Goal: Task Accomplishment & Management: Manage account settings

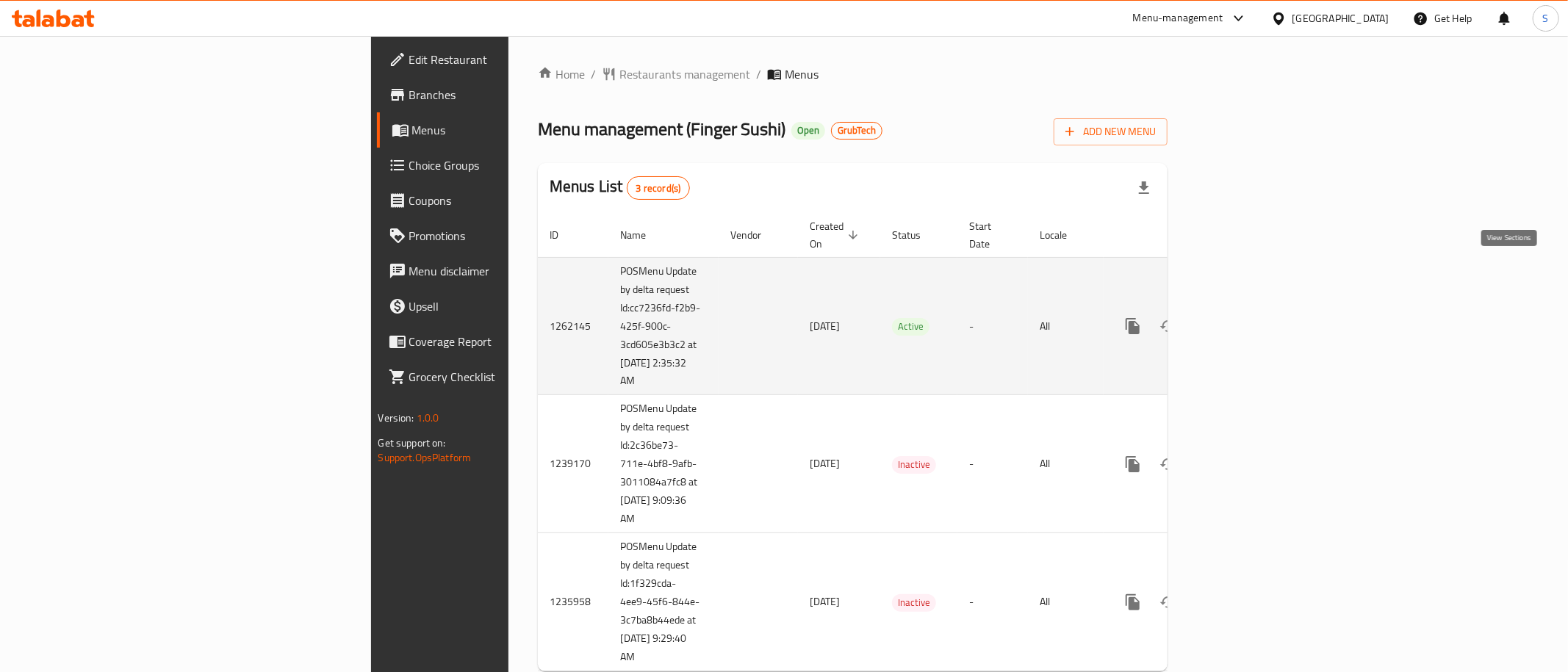
click at [1256, 309] on link "enhanced table" at bounding box center [1239, 326] width 35 height 35
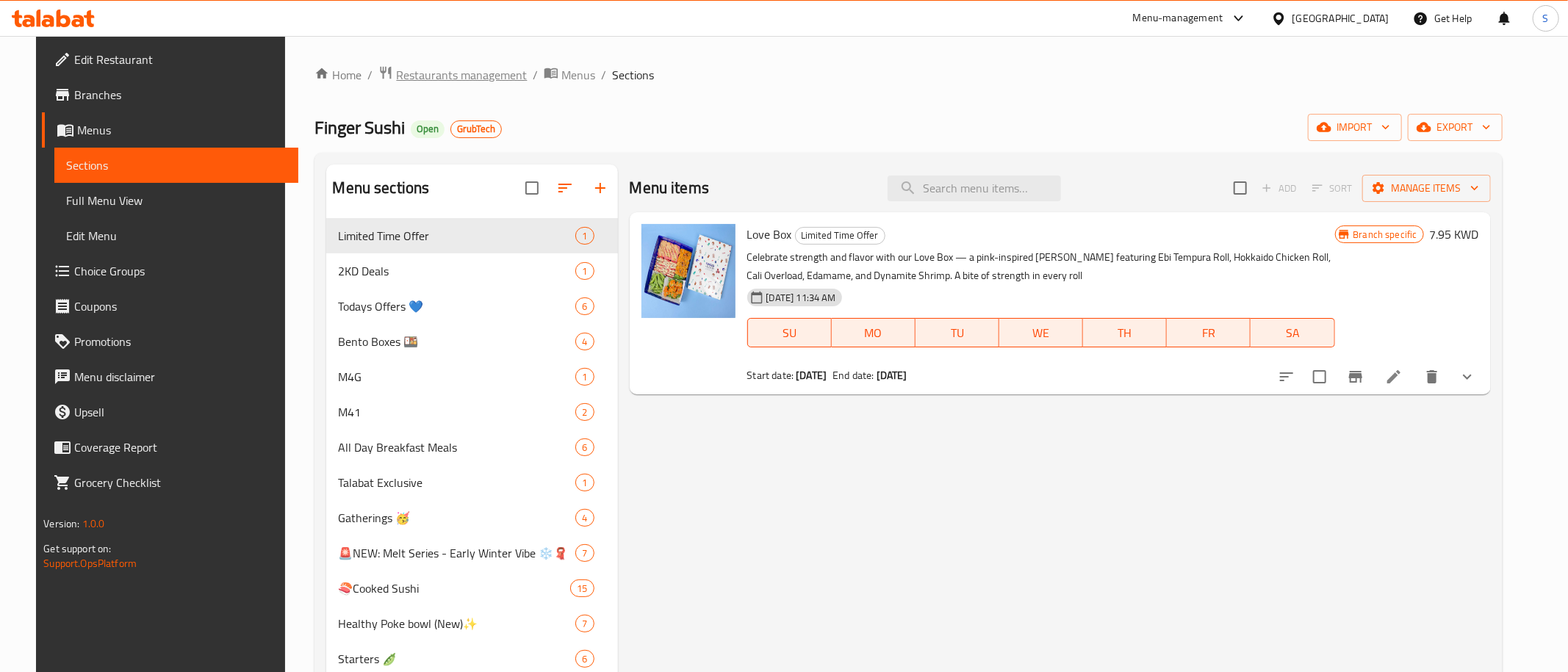
click at [434, 67] on span "Restaurants management" at bounding box center [461, 74] width 131 height 18
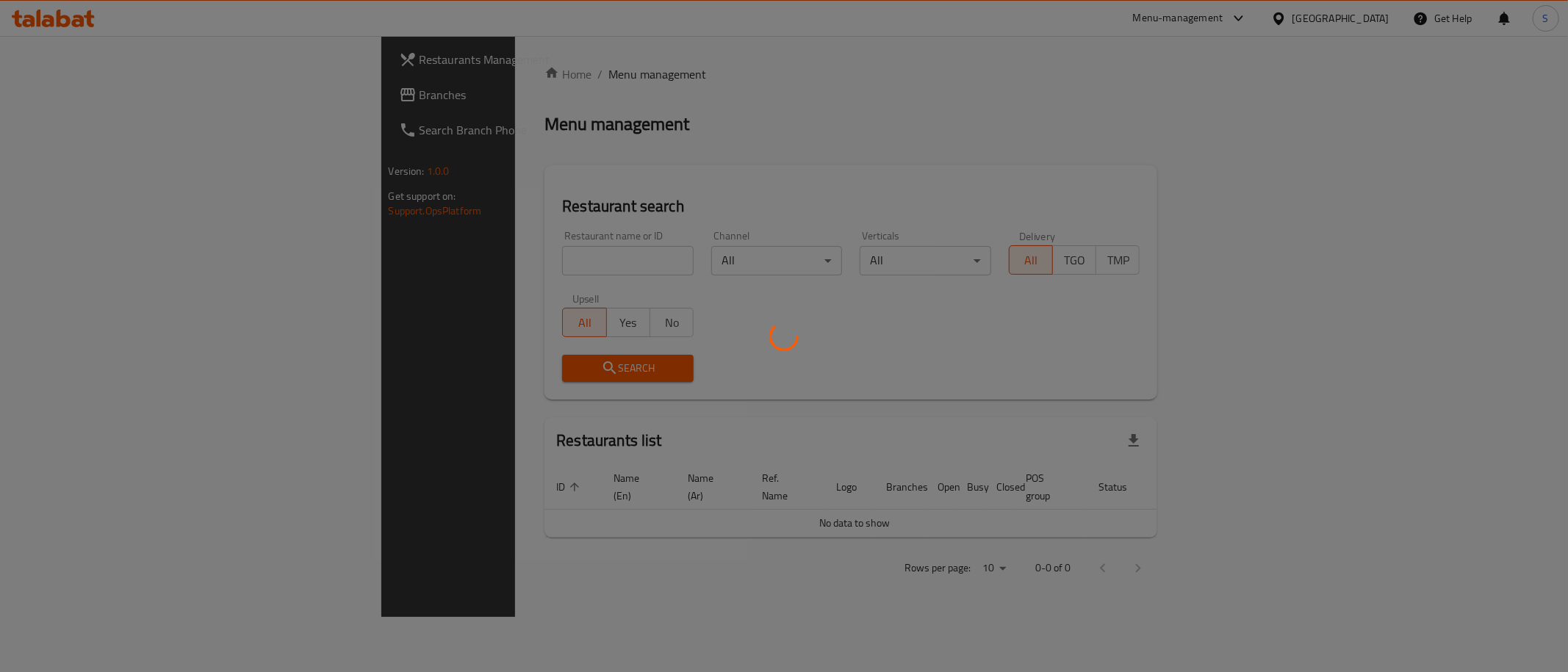
click at [530, 253] on div at bounding box center [784, 336] width 1568 height 672
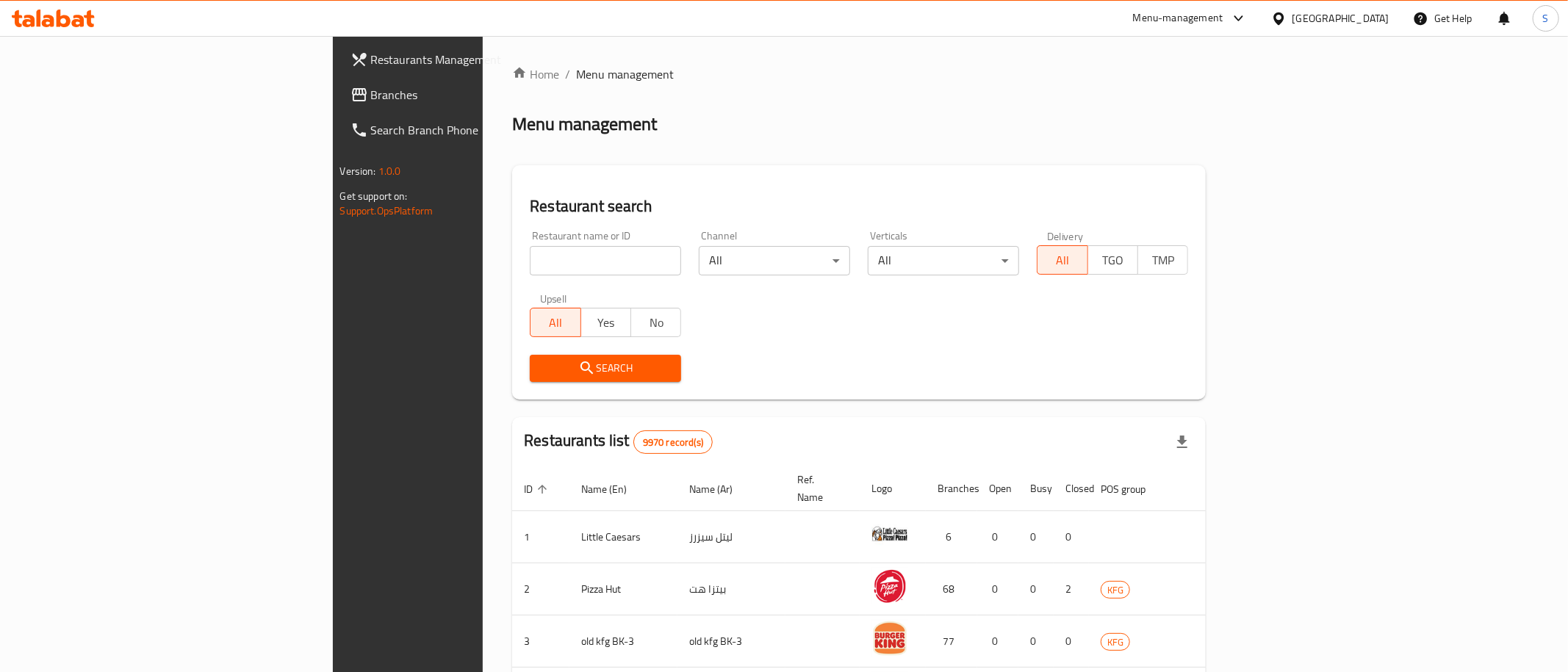
click at [524, 257] on div at bounding box center [784, 336] width 1568 height 672
click at [534, 254] on input "search" at bounding box center [605, 261] width 152 height 30
paste input "zone 7"
type input "zone 7"
click button "Search" at bounding box center [605, 368] width 152 height 27
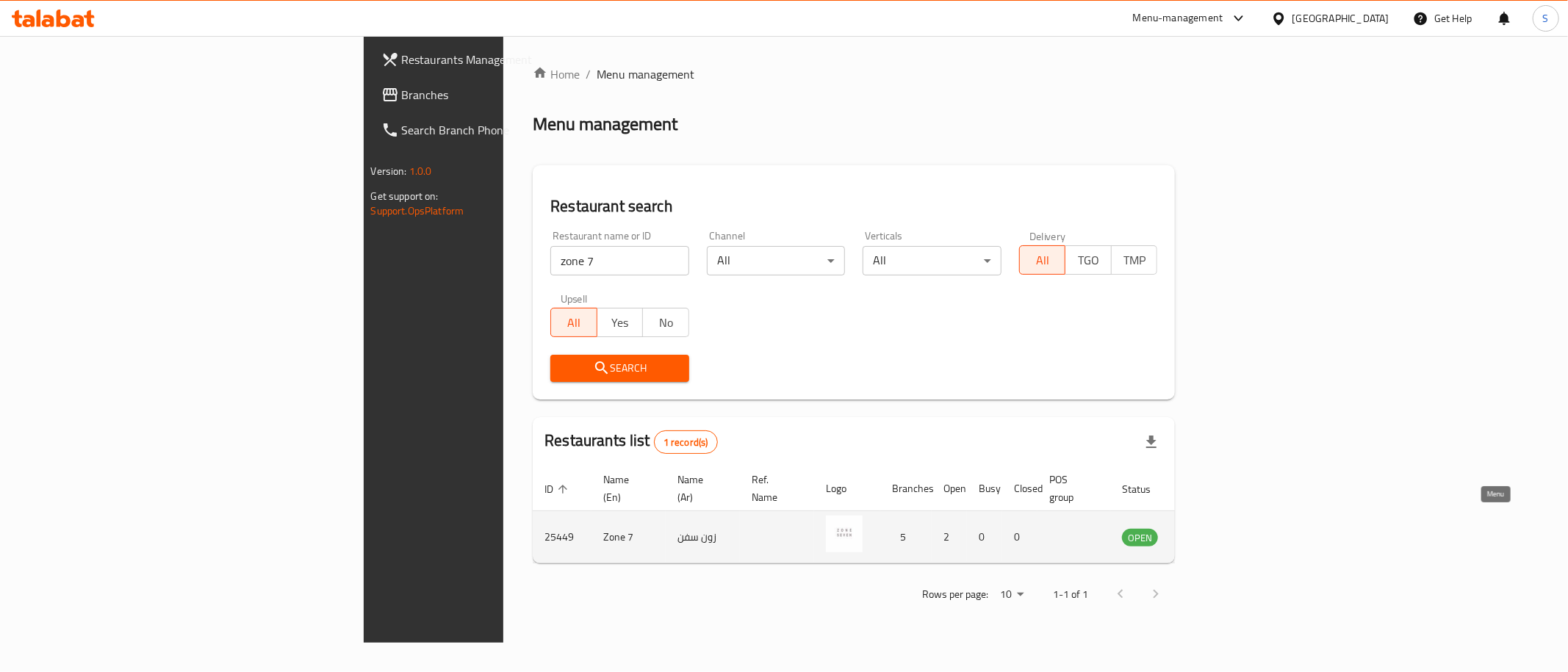
click at [1216, 529] on icon "enhanced table" at bounding box center [1207, 536] width 18 height 18
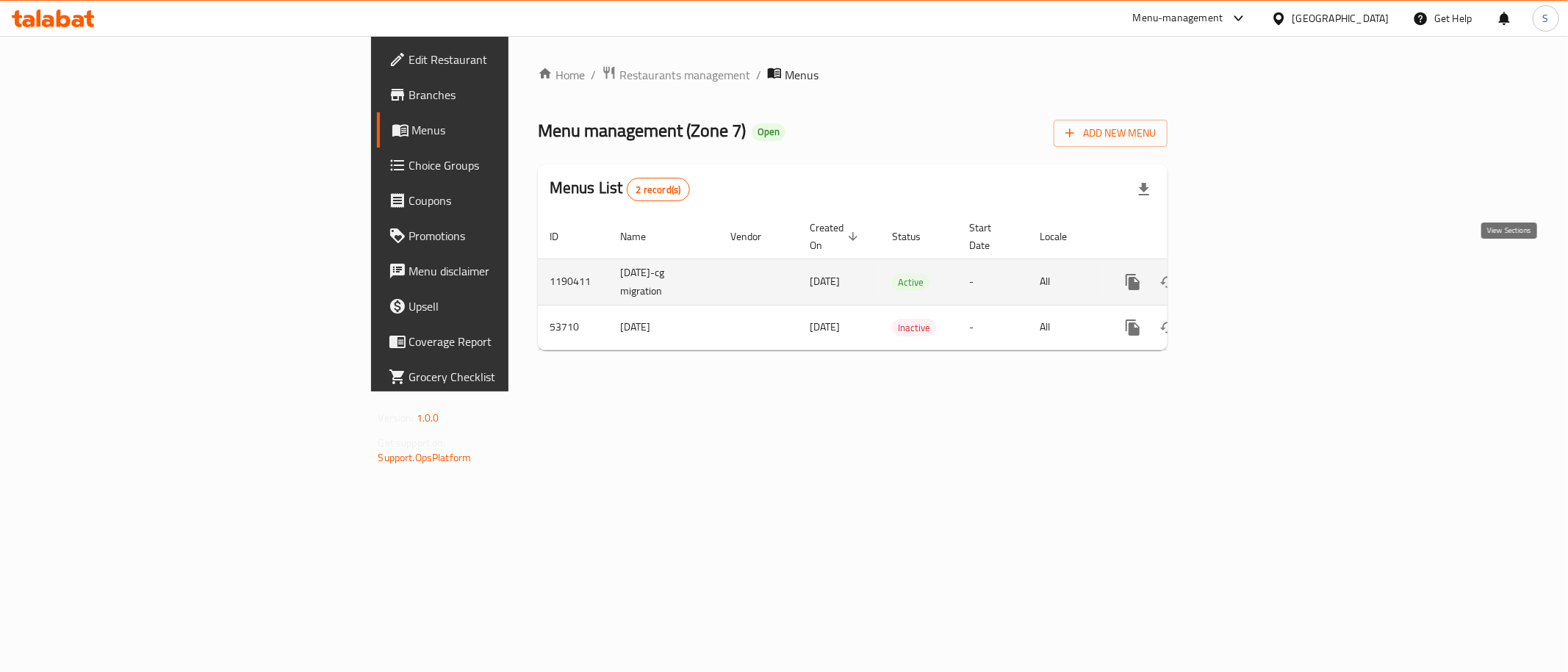
click at [1248, 273] on icon "enhanced table" at bounding box center [1239, 282] width 18 height 18
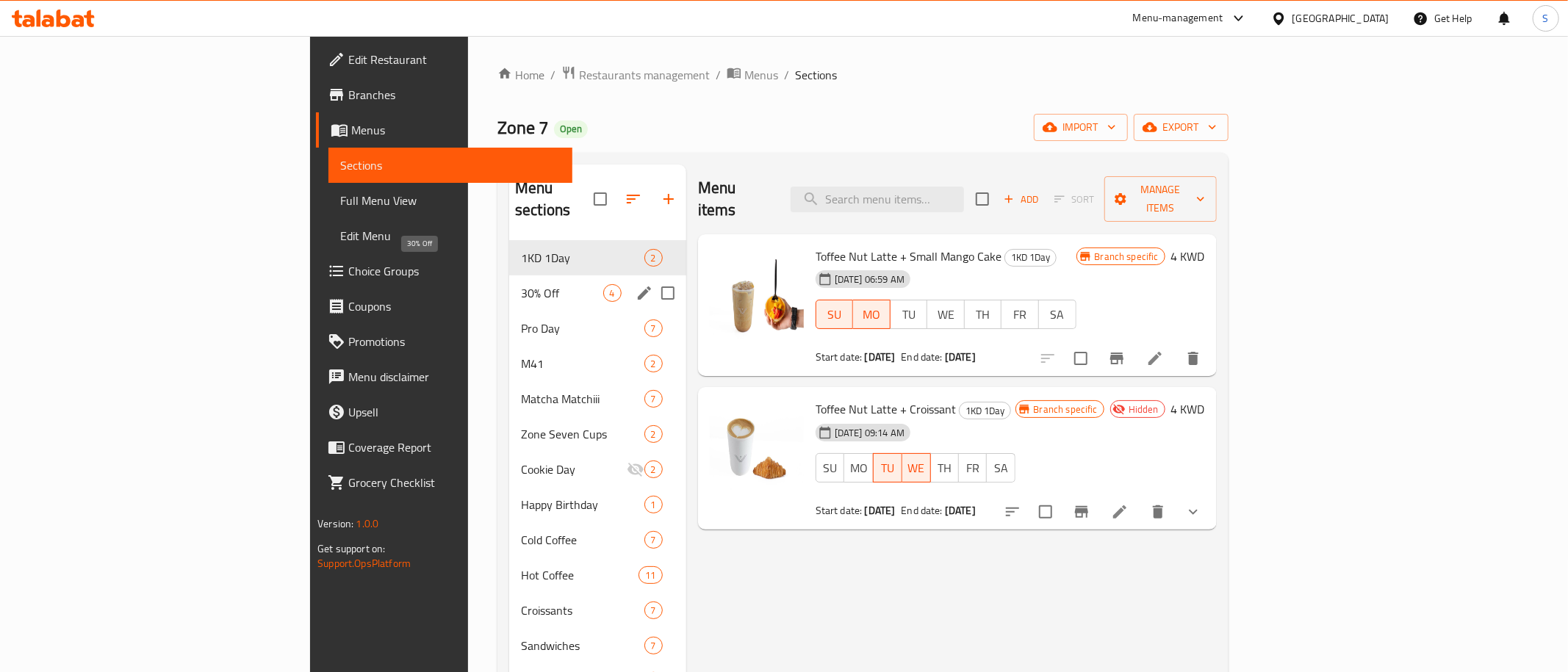
click at [521, 284] on span "30% Off" at bounding box center [562, 293] width 82 height 18
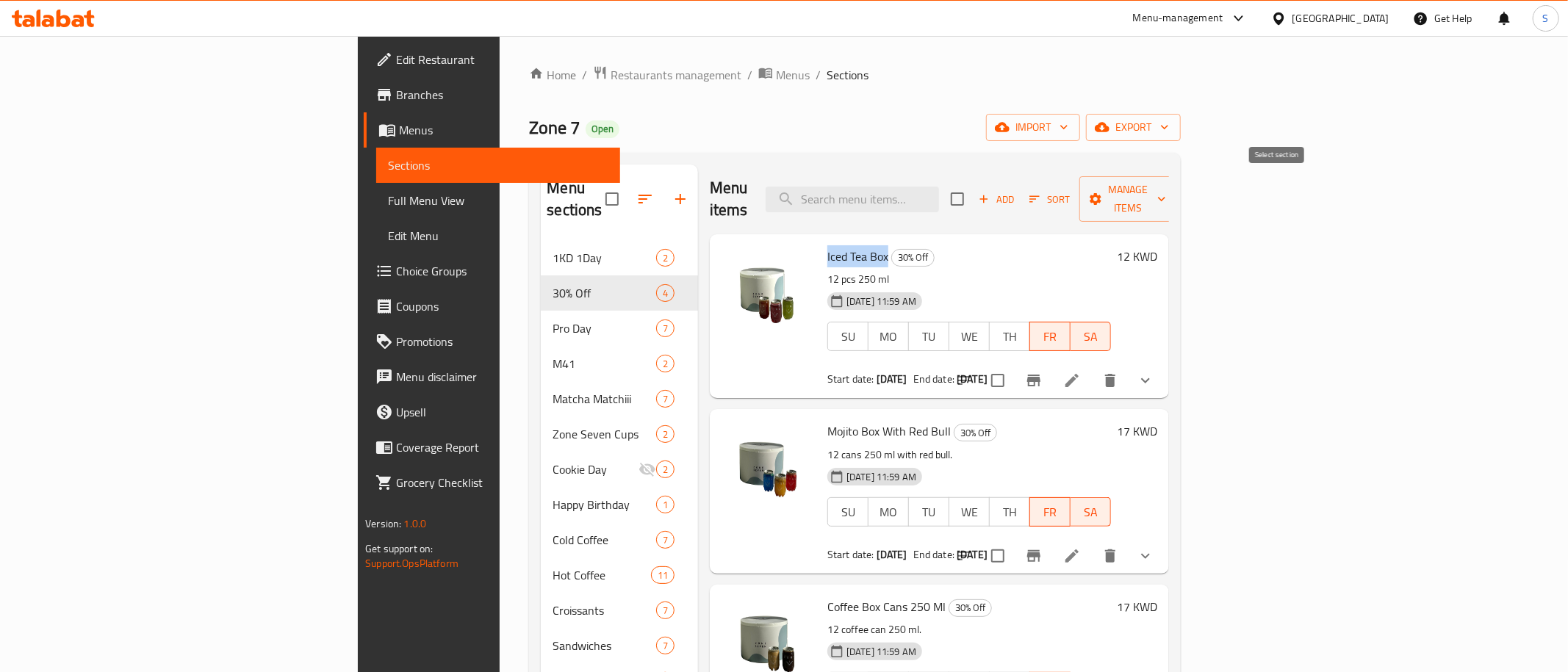
click at [973, 184] on input "checkbox" at bounding box center [957, 199] width 31 height 31
checkbox input "true"
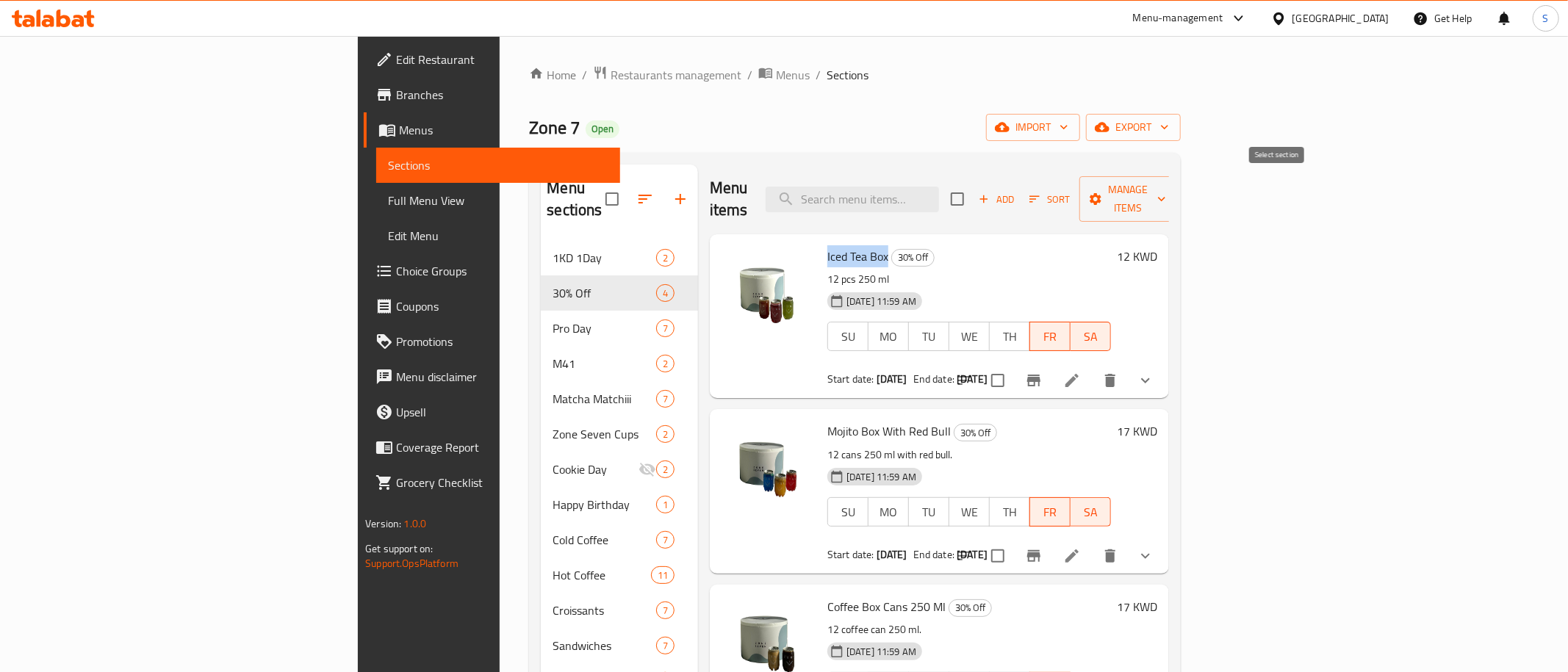
checkbox input "true"
click at [1169, 191] on icon "button" at bounding box center [1162, 199] width 15 height 15
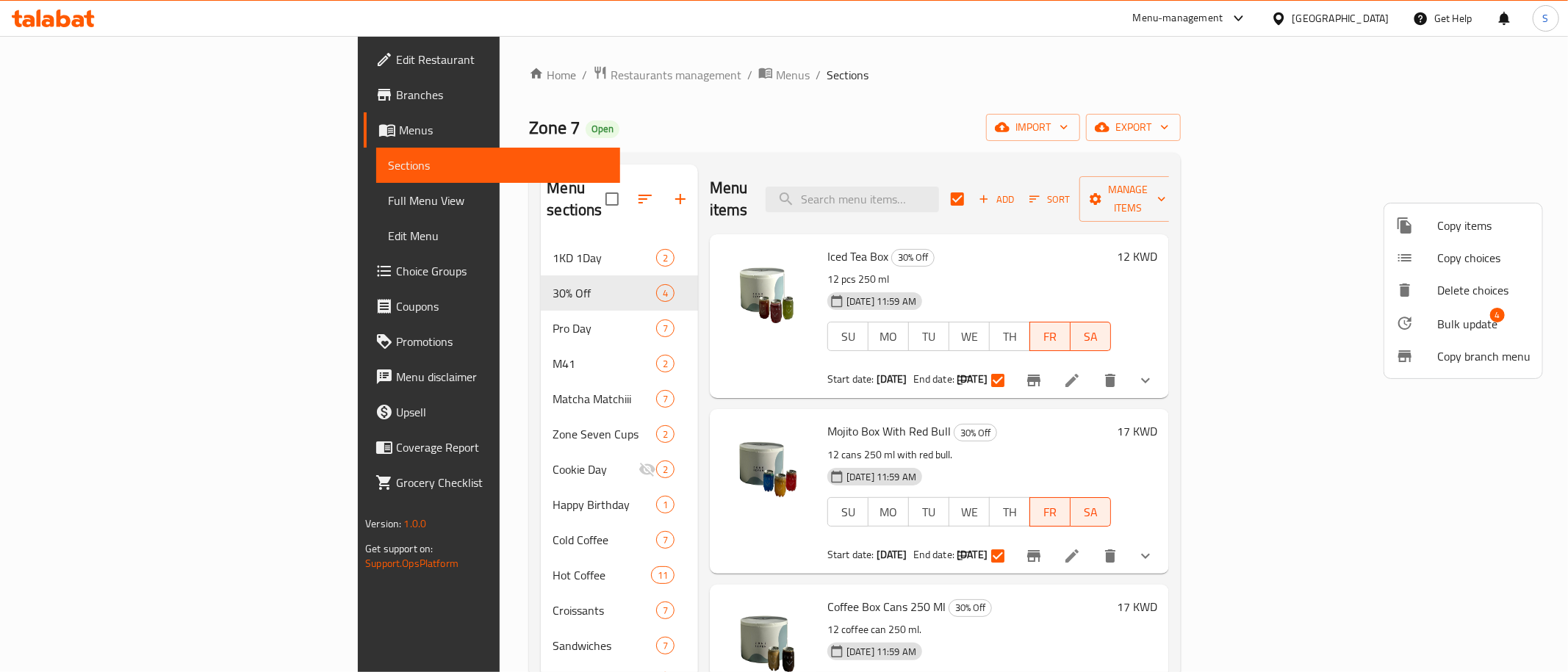
click at [1485, 320] on span "Bulk update" at bounding box center [1467, 323] width 60 height 18
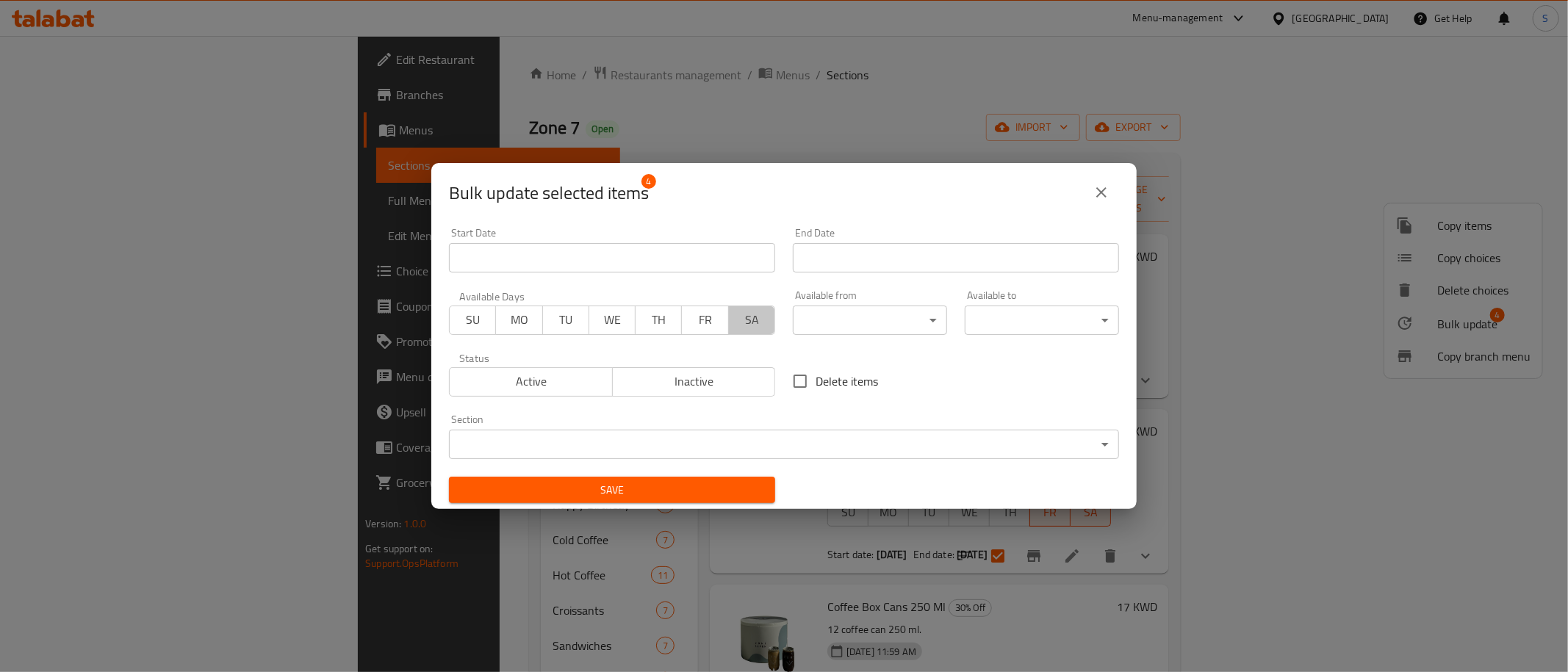
click at [751, 313] on span "SA" at bounding box center [751, 320] width 34 height 21
click at [472, 317] on span "SU" at bounding box center [472, 320] width 34 height 21
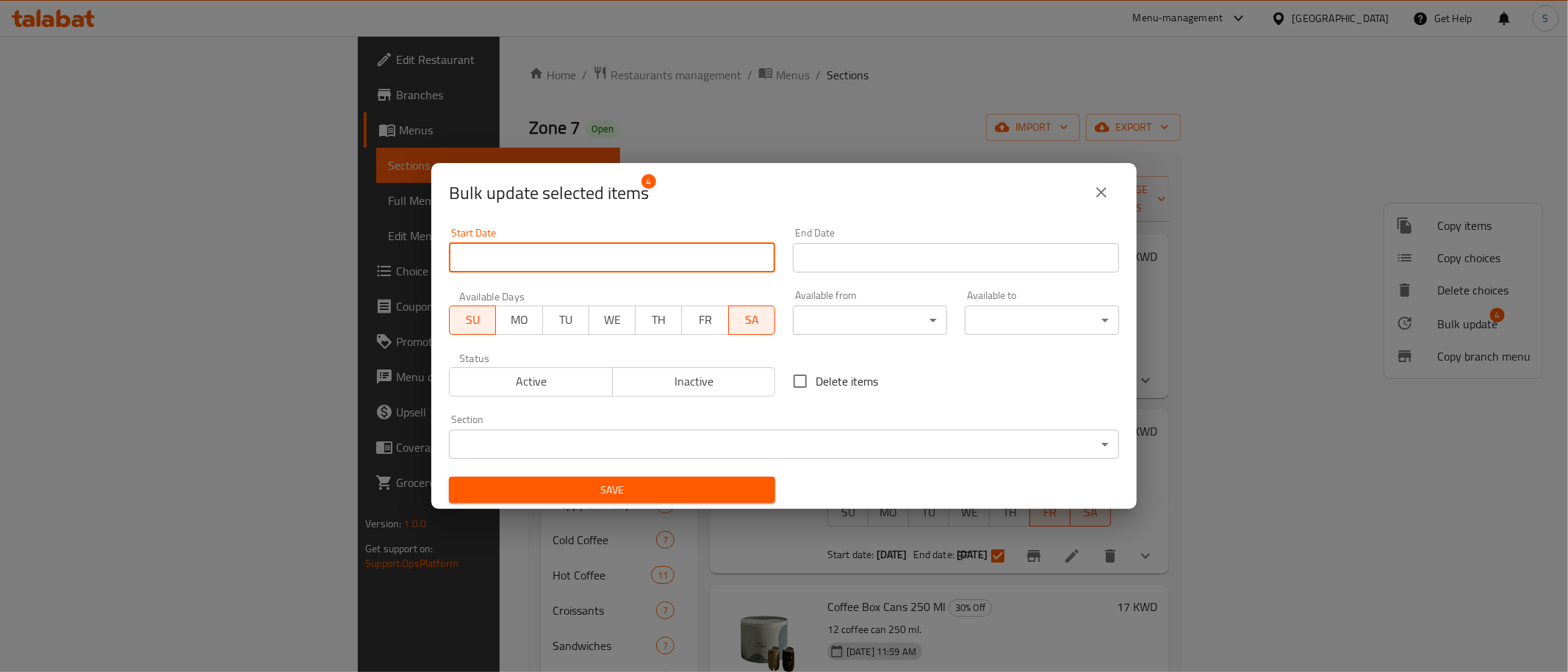
click at [554, 250] on input "Start Date" at bounding box center [612, 258] width 326 height 30
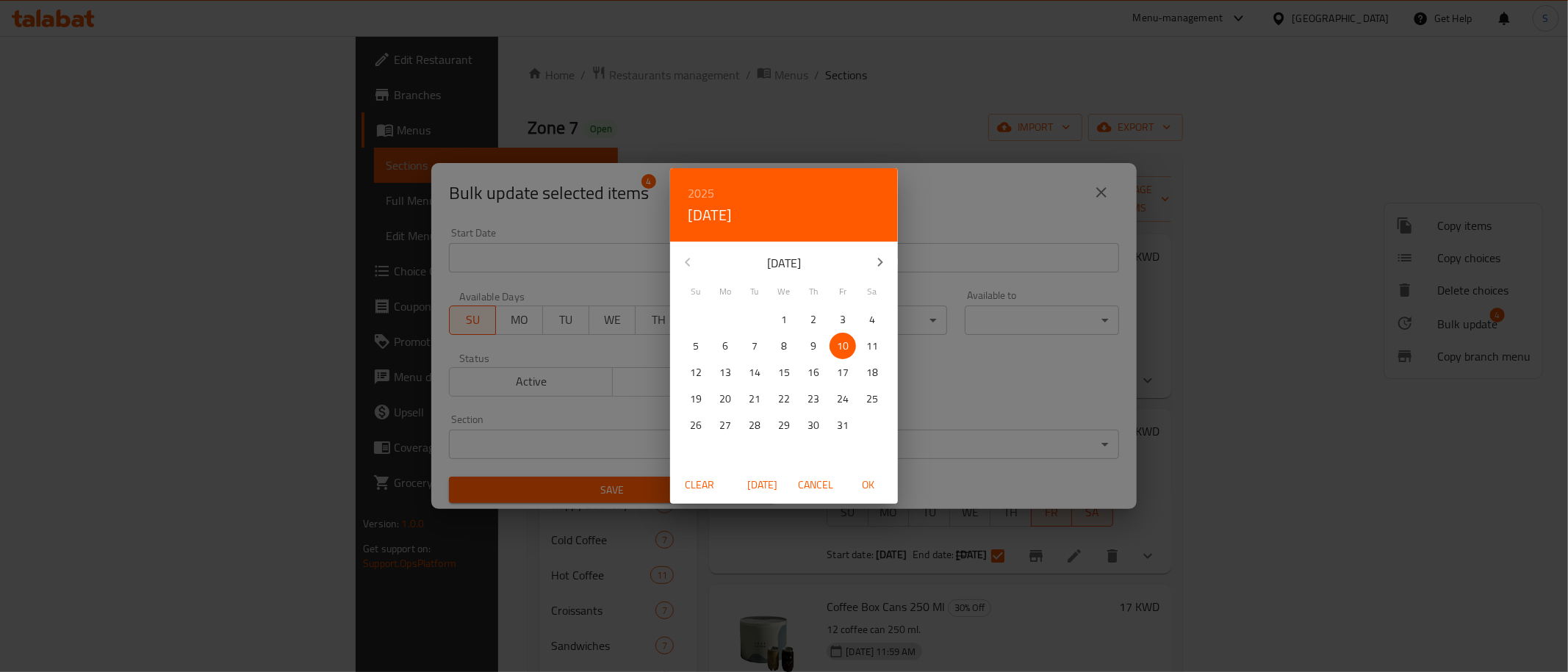
click at [879, 343] on span "11" at bounding box center [872, 347] width 26 height 19
click at [873, 477] on span "OK" at bounding box center [869, 485] width 35 height 19
type input "[DATE]"
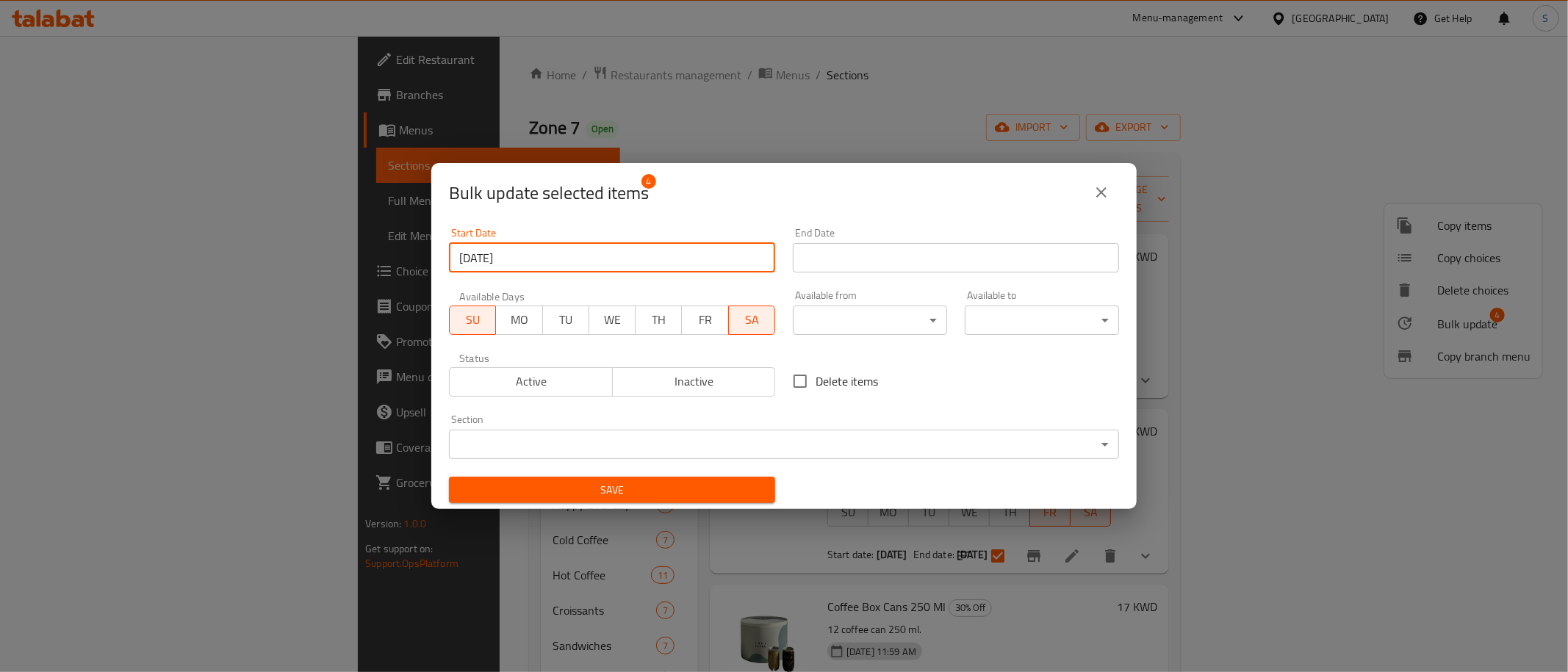
click at [963, 251] on input "Start Date" at bounding box center [956, 258] width 326 height 30
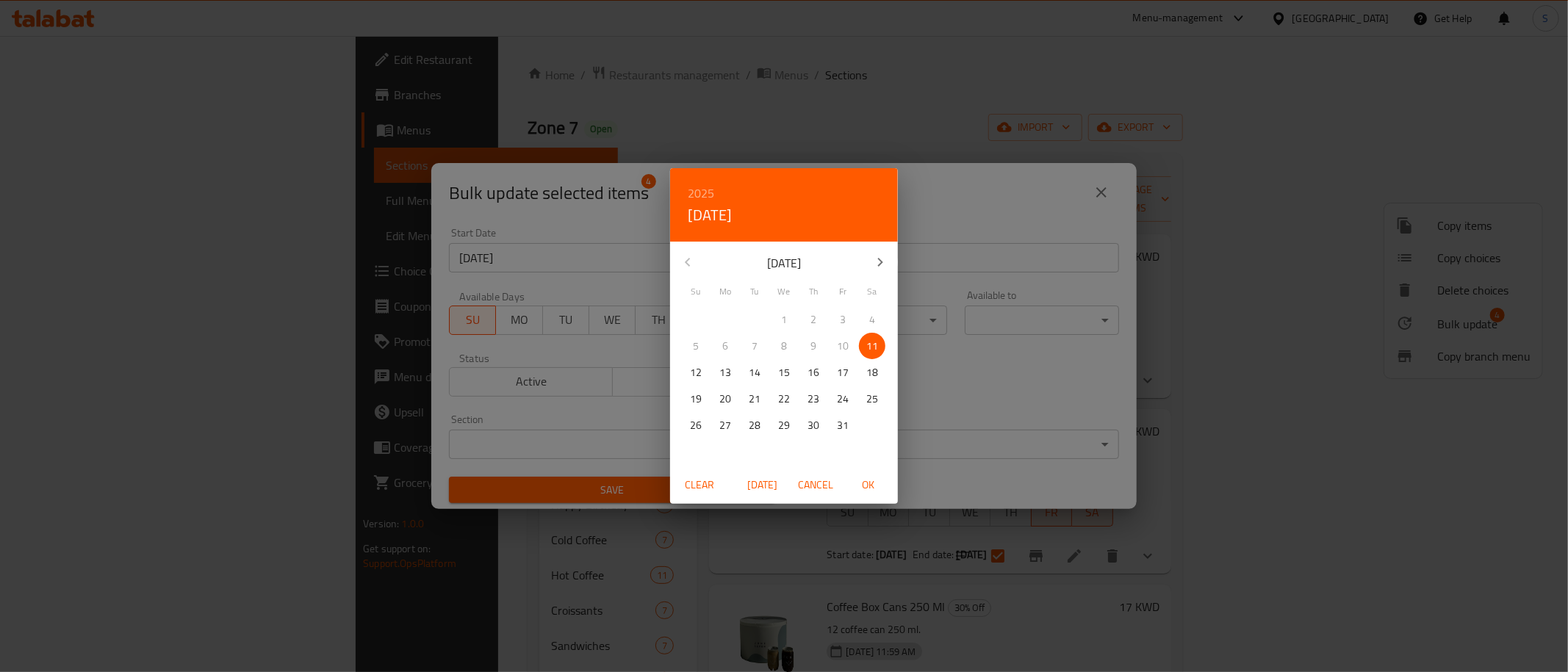
click at [875, 345] on p "11" at bounding box center [872, 347] width 12 height 19
click at [873, 482] on span "OK" at bounding box center [869, 485] width 35 height 19
type input "[DATE]"
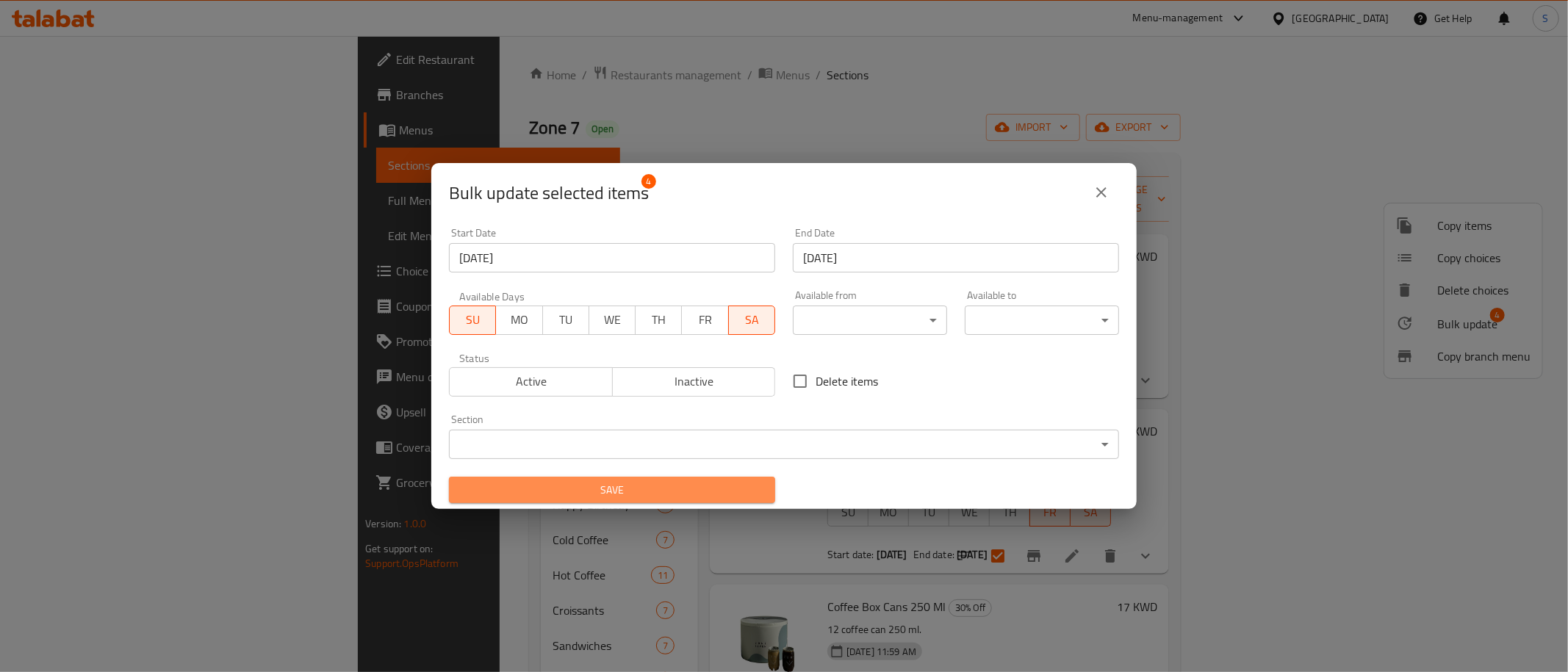
click at [641, 495] on span "Save" at bounding box center [612, 491] width 303 height 19
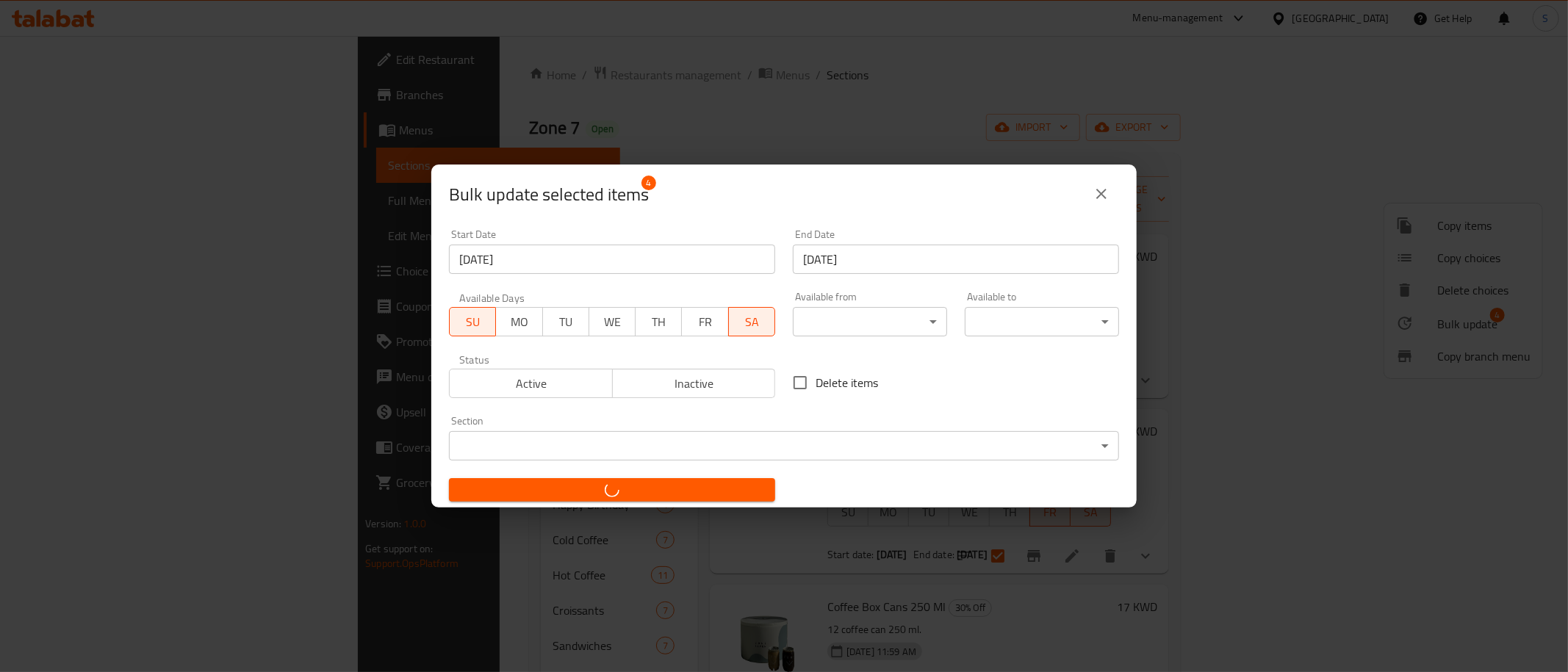
checkbox input "false"
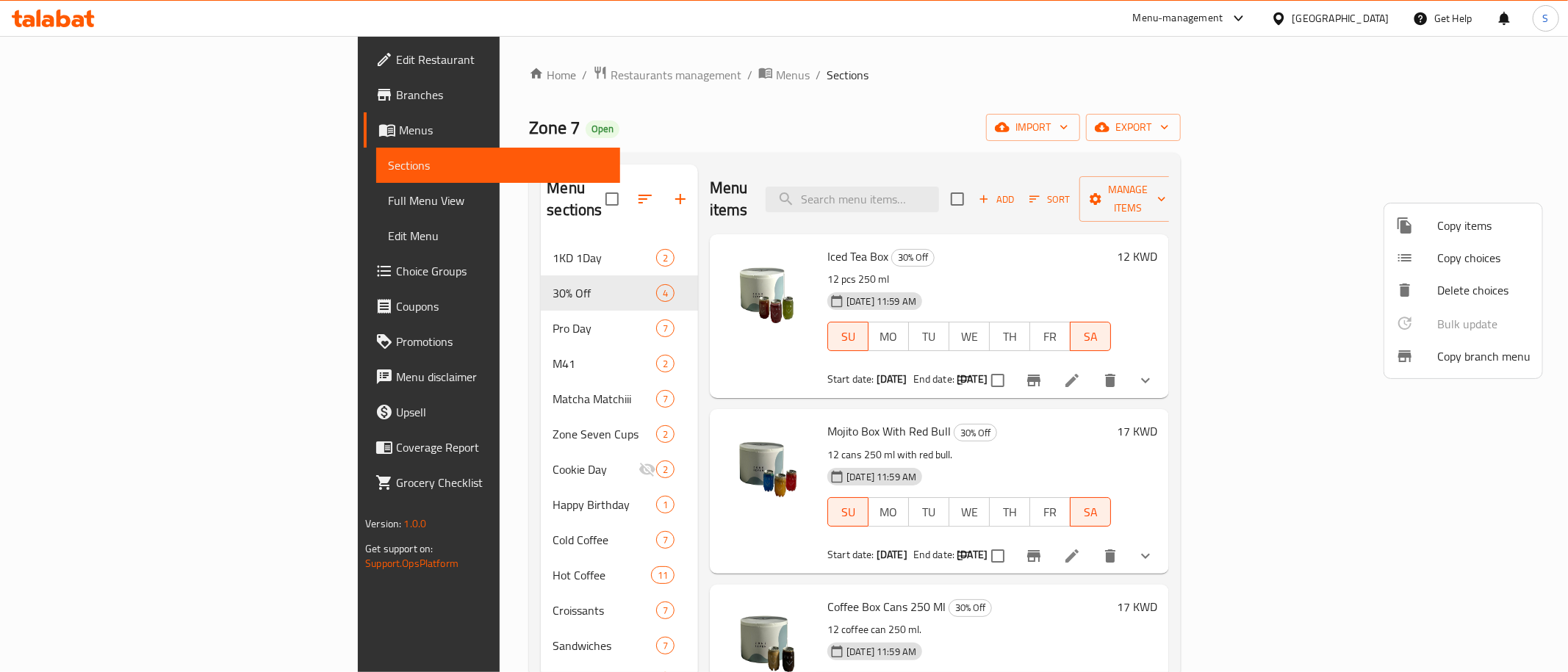
click at [553, 177] on div at bounding box center [784, 336] width 1568 height 672
click at [636, 191] on icon "button" at bounding box center [644, 199] width 18 height 18
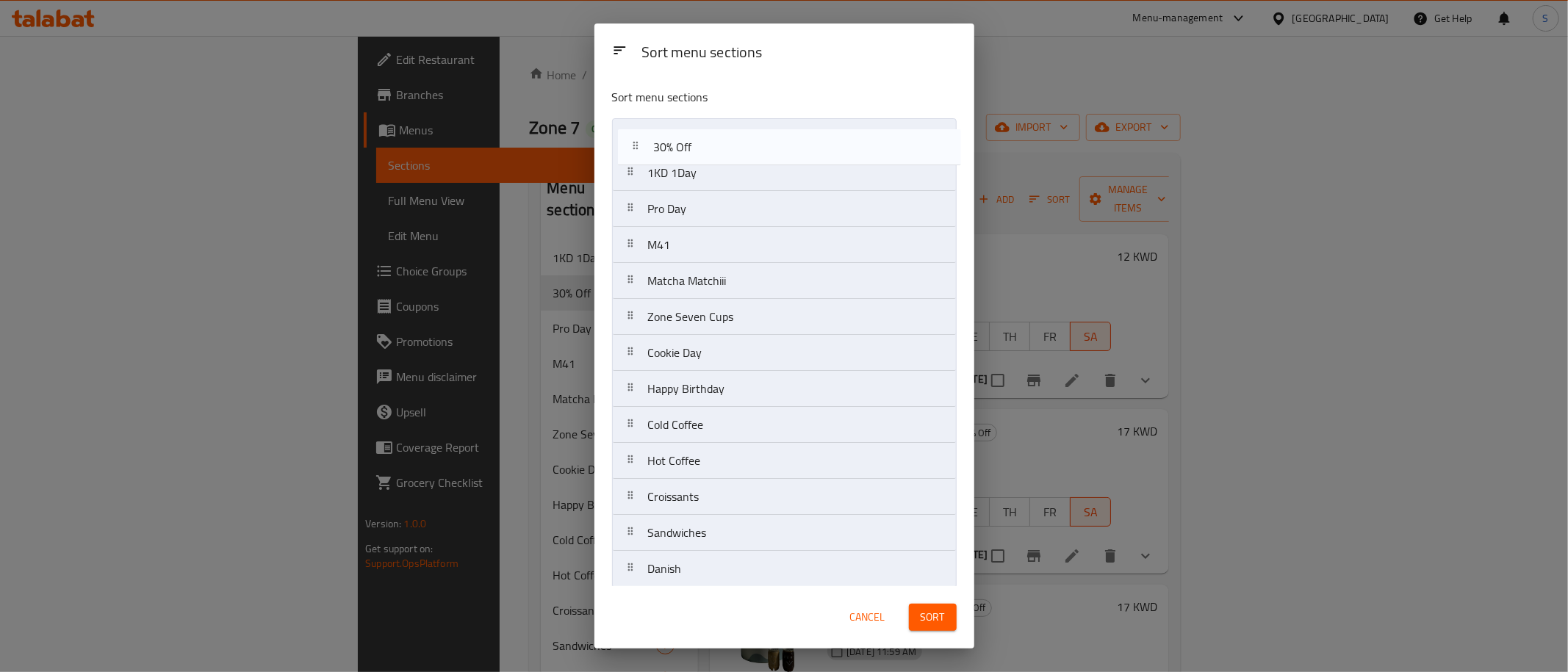
drag, startPoint x: 704, startPoint y: 173, endPoint x: 709, endPoint y: 129, distance: 44.3
click at [709, 129] on nav "1KD 1Day 30% Off Pro Day M41 Matcha Matchiii Zone Seven Cups Cookie Day Happy B…" at bounding box center [784, 586] width 345 height 937
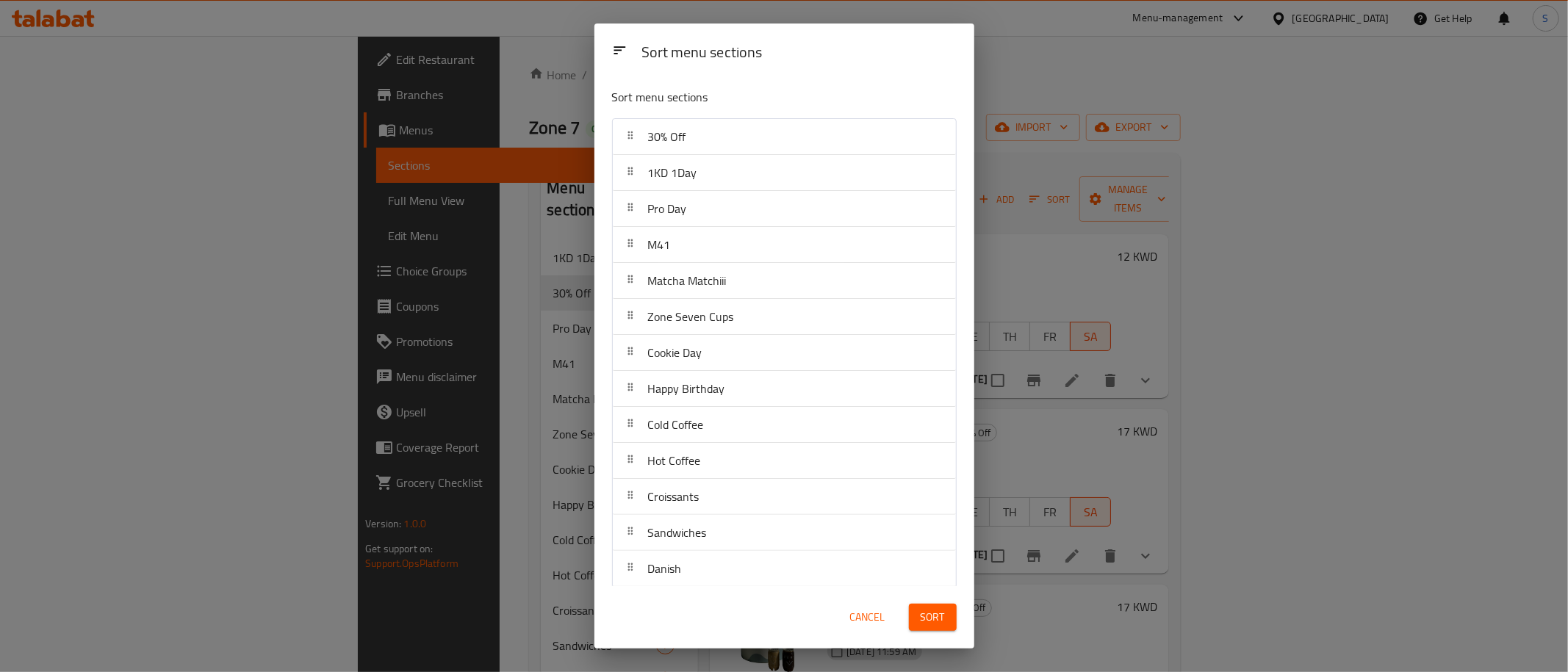
click at [928, 612] on span "Sort" at bounding box center [933, 617] width 24 height 19
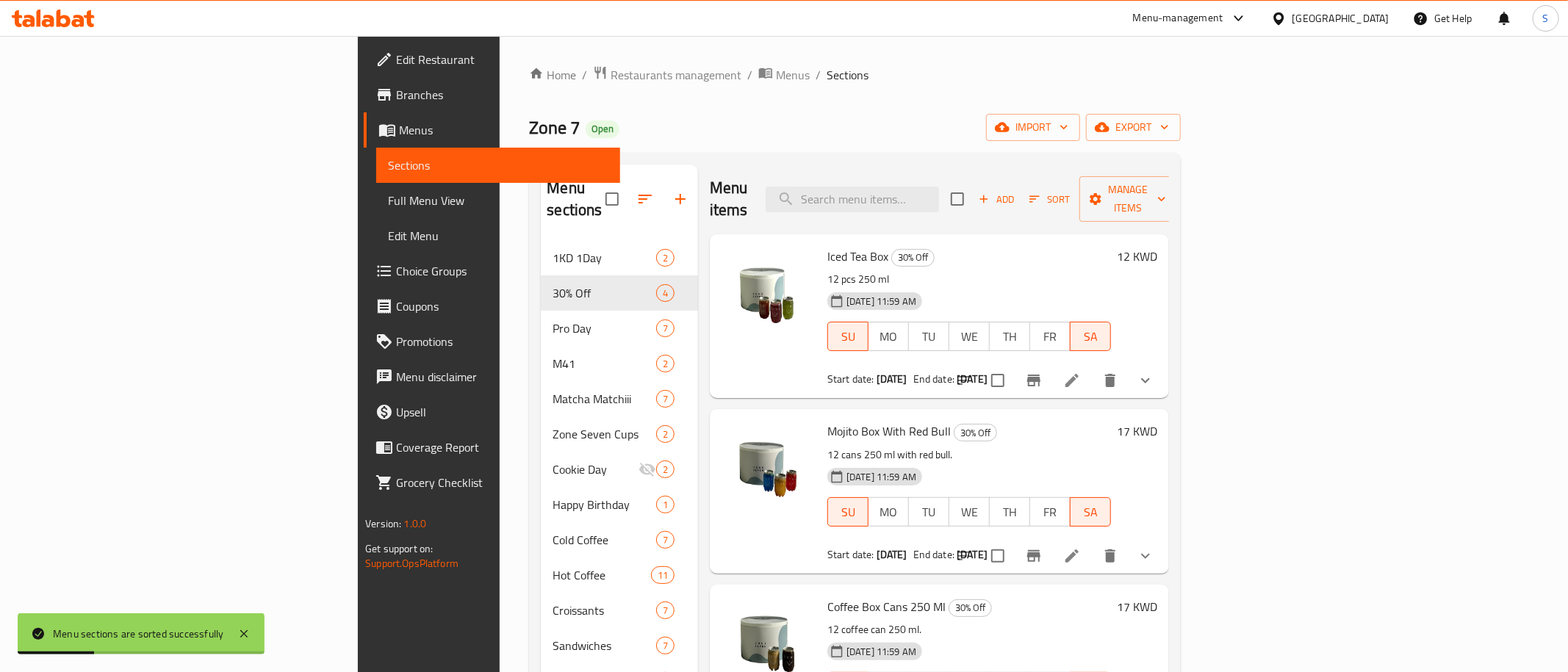
click at [1117, 246] on div "Iced Tea Box 30% Off 12 pcs 250 ml [DATE] 11:59 AM SU MO TU WE TH FR SA Start d…" at bounding box center [969, 316] width 296 height 152
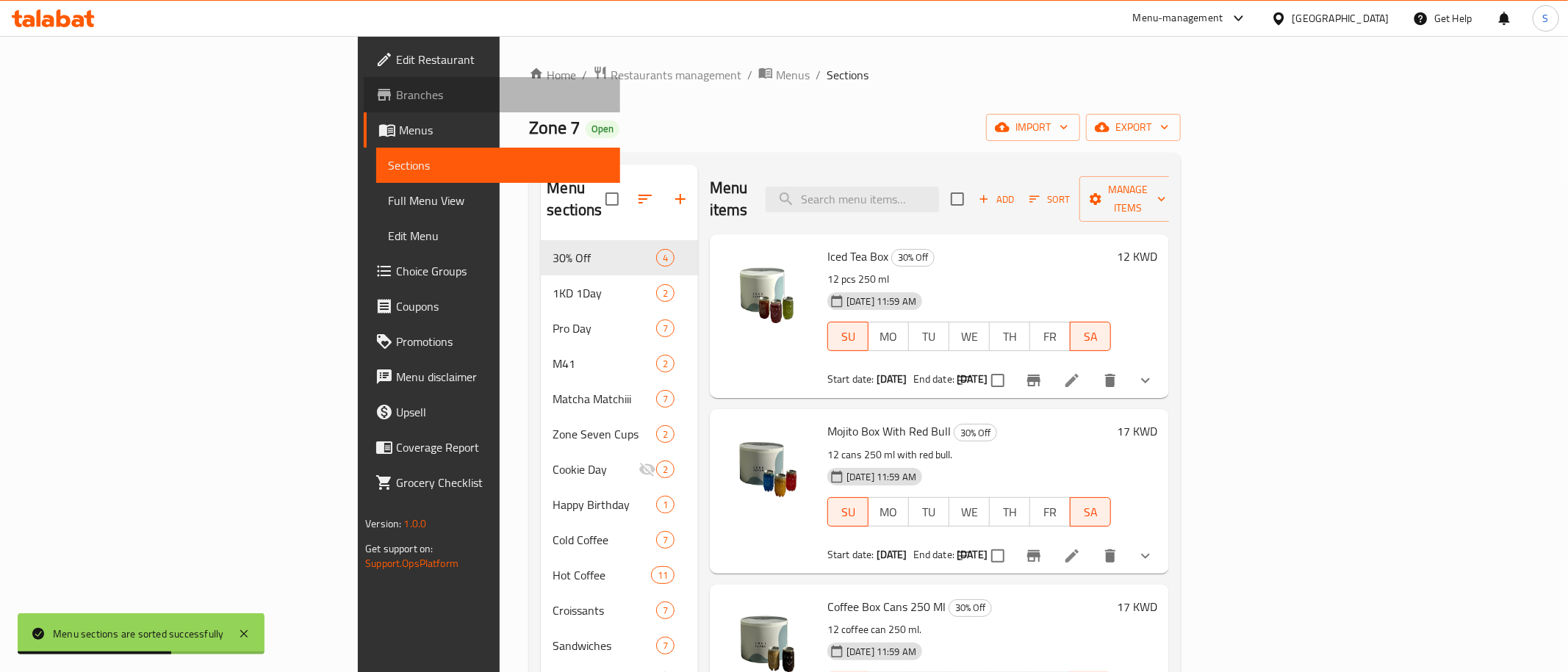
click at [396, 94] on span "Branches" at bounding box center [502, 94] width 212 height 18
